Goal: Information Seeking & Learning: Learn about a topic

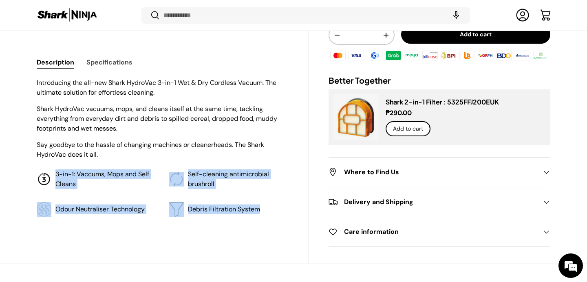
click at [57, 172] on ul "3-in-1: Vaccums, Mops and Self Cleans Self-cleaning antimicrobial brushroll Odo…" at bounding box center [163, 192] width 252 height 47
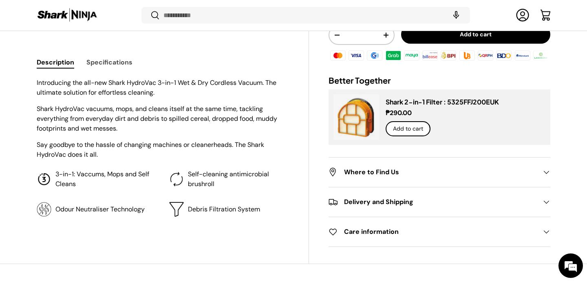
click at [134, 143] on p "Say goodbye to the hassle of changing machines or cleanerheads. The Shark Hydro…" at bounding box center [163, 150] width 252 height 20
drag, startPoint x: 82, startPoint y: 184, endPoint x: 56, endPoint y: 171, distance: 28.8
click at [56, 171] on p "3-in-1: Vaccums, Mops and Self Cleans" at bounding box center [105, 179] width 101 height 20
click at [105, 93] on p "Introducing the all-new Shark HydroVac 3-in-1 Wet & Dry Cordless Vacuum. The ul…" at bounding box center [163, 88] width 252 height 20
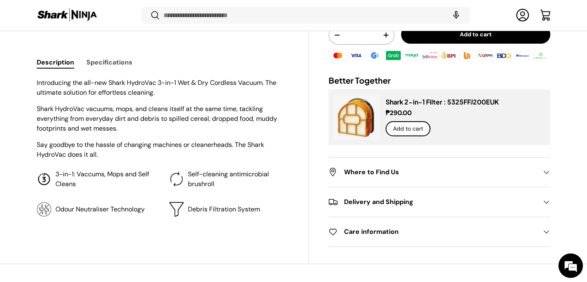
click at [107, 66] on button "Specifications" at bounding box center [109, 62] width 46 height 18
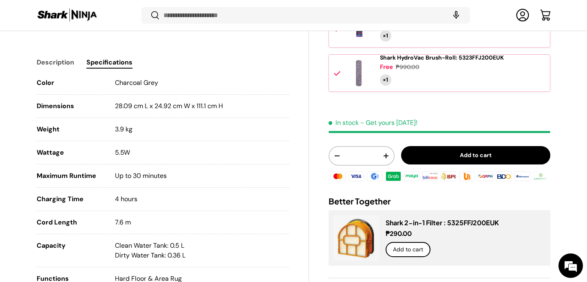
click at [61, 66] on button "Description" at bounding box center [56, 62] width 38 height 18
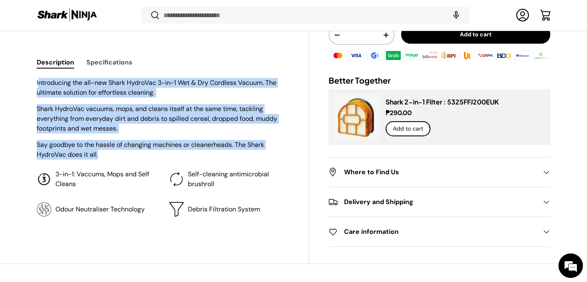
drag, startPoint x: 110, startPoint y: 159, endPoint x: 38, endPoint y: 83, distance: 104.7
click at [38, 83] on div "Introducing the all-new Shark HydroVac 3-in-1 Wet & Dry Cordless Vacuum. The ul…" at bounding box center [163, 119] width 252 height 82
copy div "ntroducing the all-new Shark HydroVac 3-in-1 Wet & Dry Cordless Vacuum. The ult…"
copy div "Introducing the all-new Shark HydroVac 3-in-1 Wet & Dry Cordless Vacuum. The ul…"
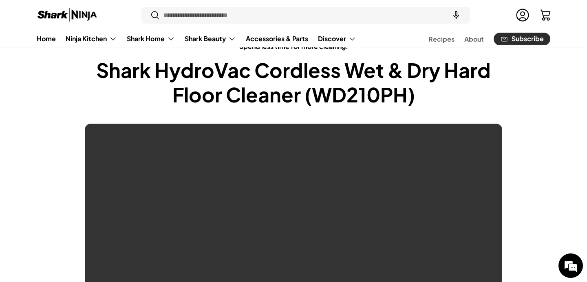
scroll to position [360, 0]
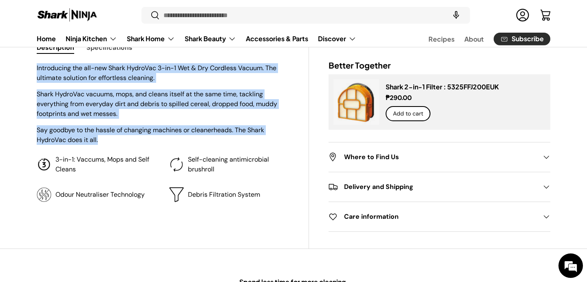
click at [98, 151] on div "Introducing the all-new Shark HydroVac 3-in-1 Wet & Dry Cordless Vacuum. The ul…" at bounding box center [163, 132] width 252 height 139
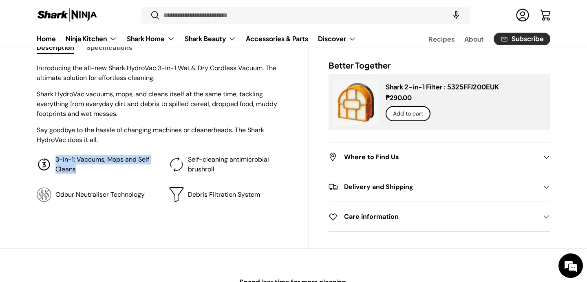
drag, startPoint x: 82, startPoint y: 170, endPoint x: 55, endPoint y: 159, distance: 28.6
click at [55, 159] on p "3-in-1: Vaccums, Mops and Self Cleans" at bounding box center [105, 165] width 101 height 20
copy p "3-in-1: Vaccums, Mops and Self Cleans"
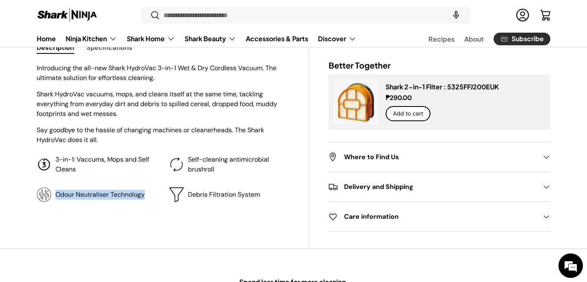
drag, startPoint x: 154, startPoint y: 194, endPoint x: 55, endPoint y: 192, distance: 98.3
click at [55, 192] on li "Odour Neutraliser Technology" at bounding box center [96, 194] width 119 height 15
copy p "Odour Neutraliser Technology"
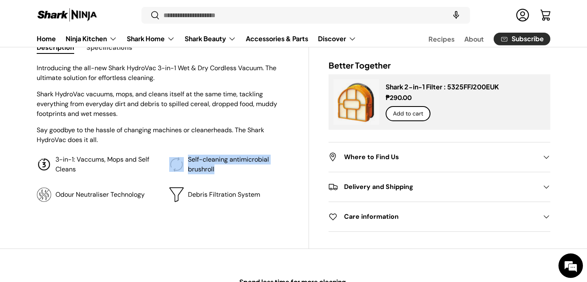
drag, startPoint x: 221, startPoint y: 167, endPoint x: 185, endPoint y: 157, distance: 37.6
click at [185, 157] on li "Self-cleaning antimicrobial brushroll" at bounding box center [228, 165] width 119 height 20
copy li "Self-cleaning antimicrobial brushroll"
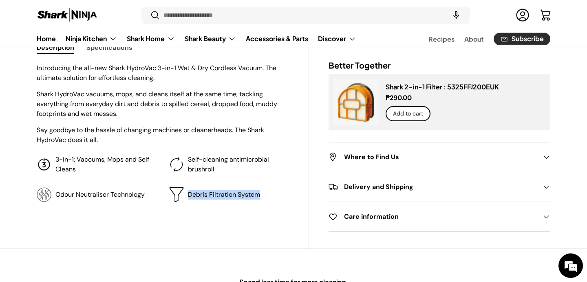
drag, startPoint x: 263, startPoint y: 195, endPoint x: 189, endPoint y: 192, distance: 73.8
click at [189, 192] on li "Debris Filtration System" at bounding box center [228, 194] width 119 height 15
copy p "Debris Filtration System"
